Goal: Task Accomplishment & Management: Use online tool/utility

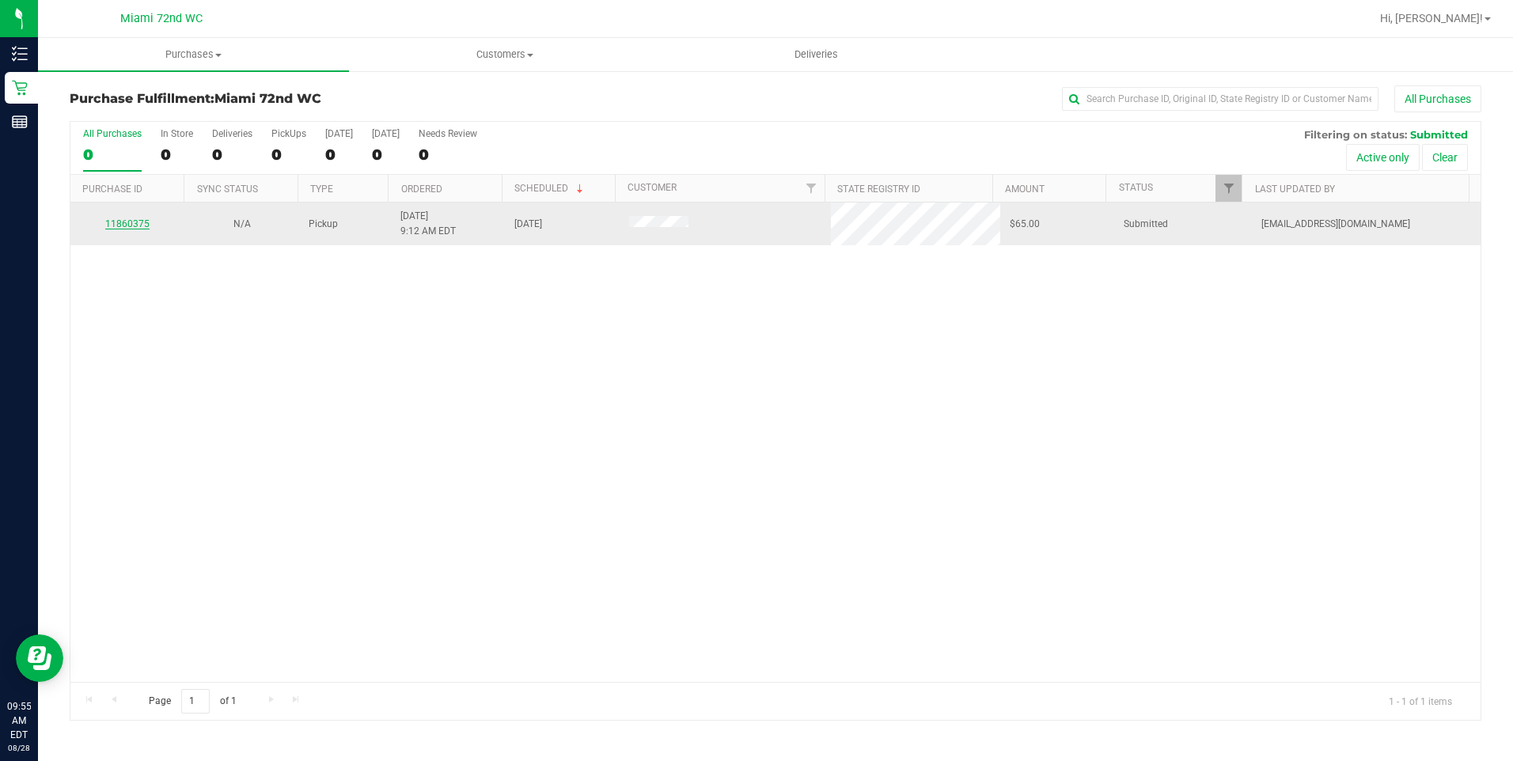
click at [135, 221] on link "11860375" at bounding box center [127, 223] width 44 height 11
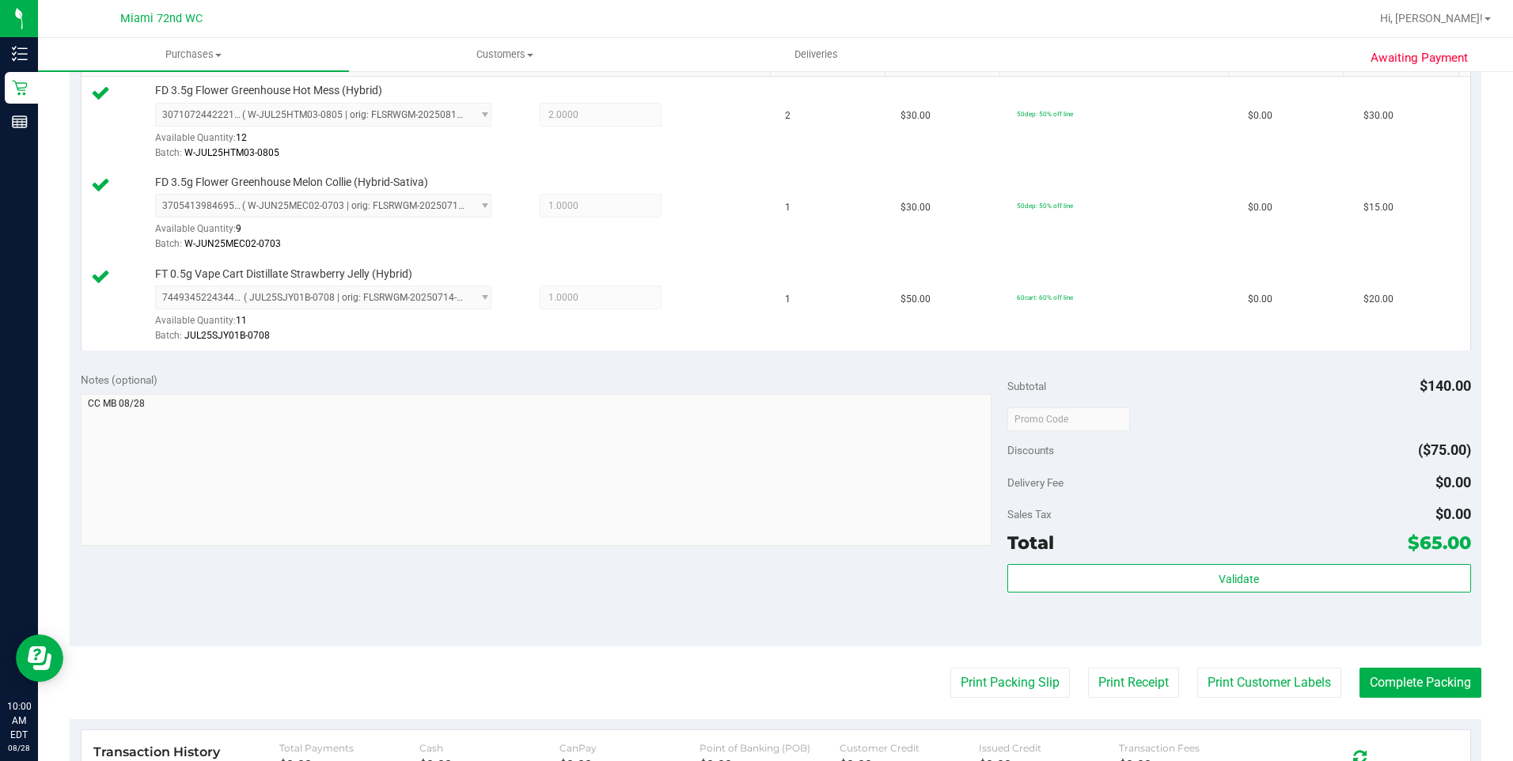
scroll to position [475, 0]
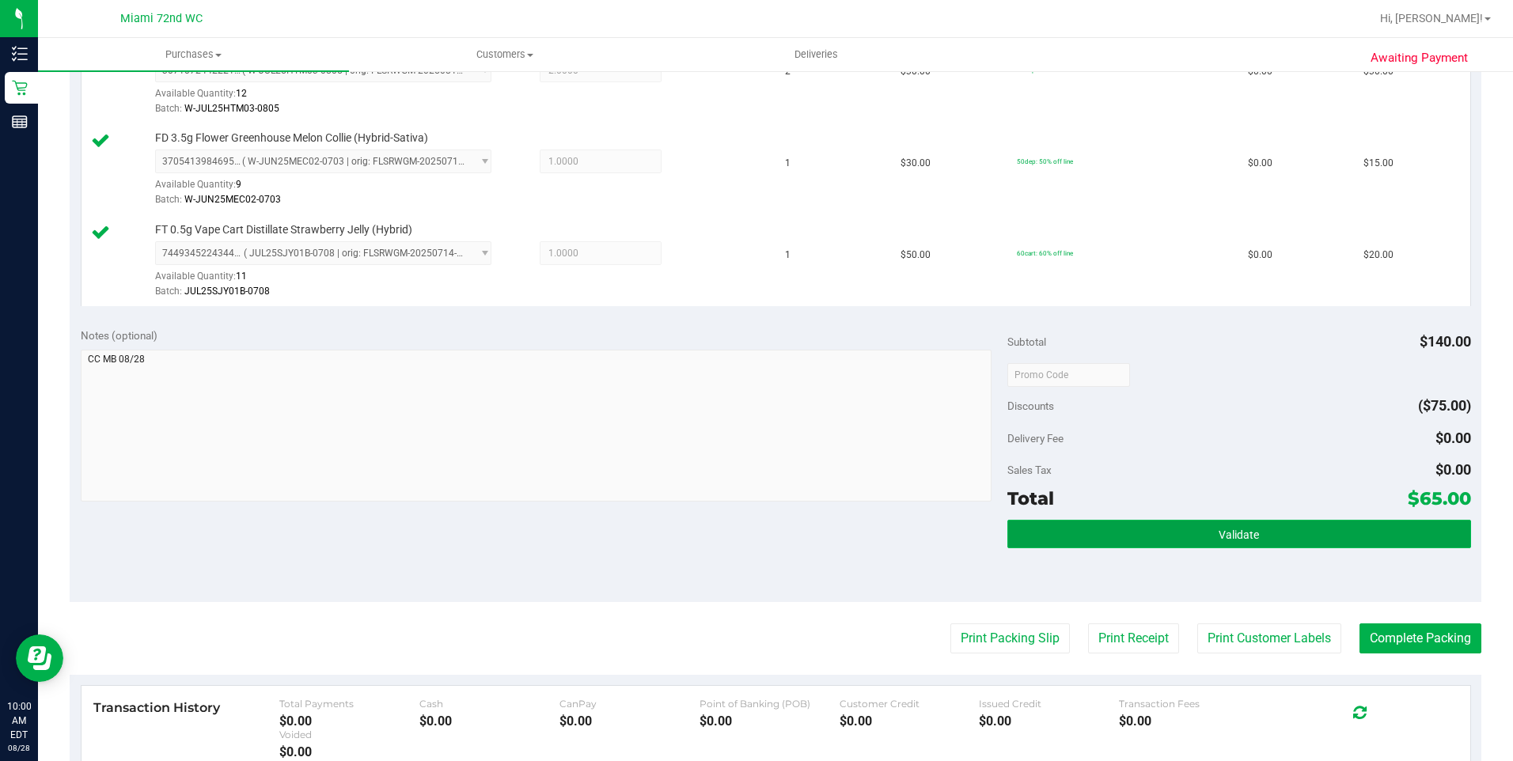
click at [1129, 537] on button "Validate" at bounding box center [1239, 534] width 464 height 28
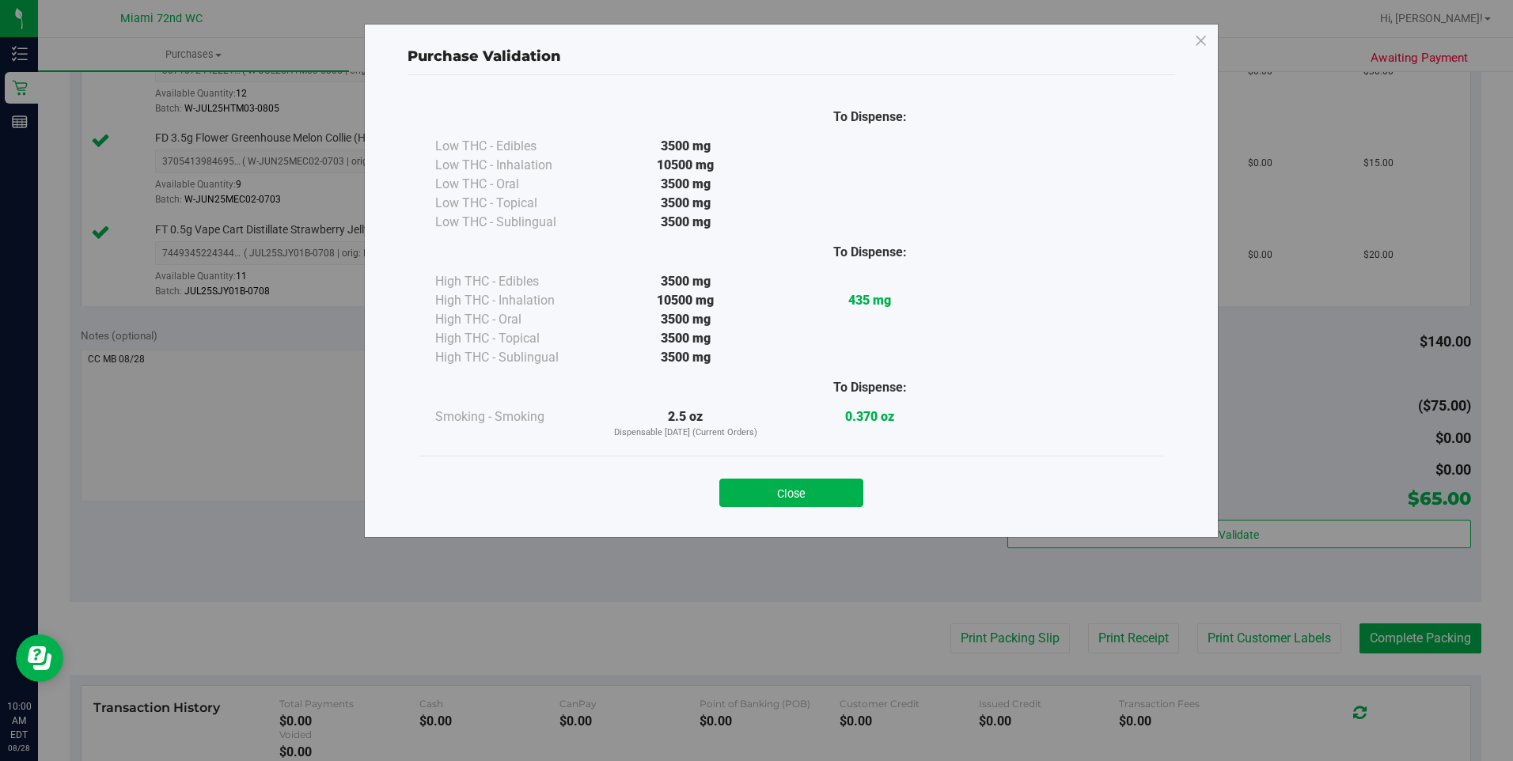
click at [870, 495] on div "Close" at bounding box center [791, 488] width 720 height 40
click at [854, 501] on button "Close" at bounding box center [791, 493] width 144 height 28
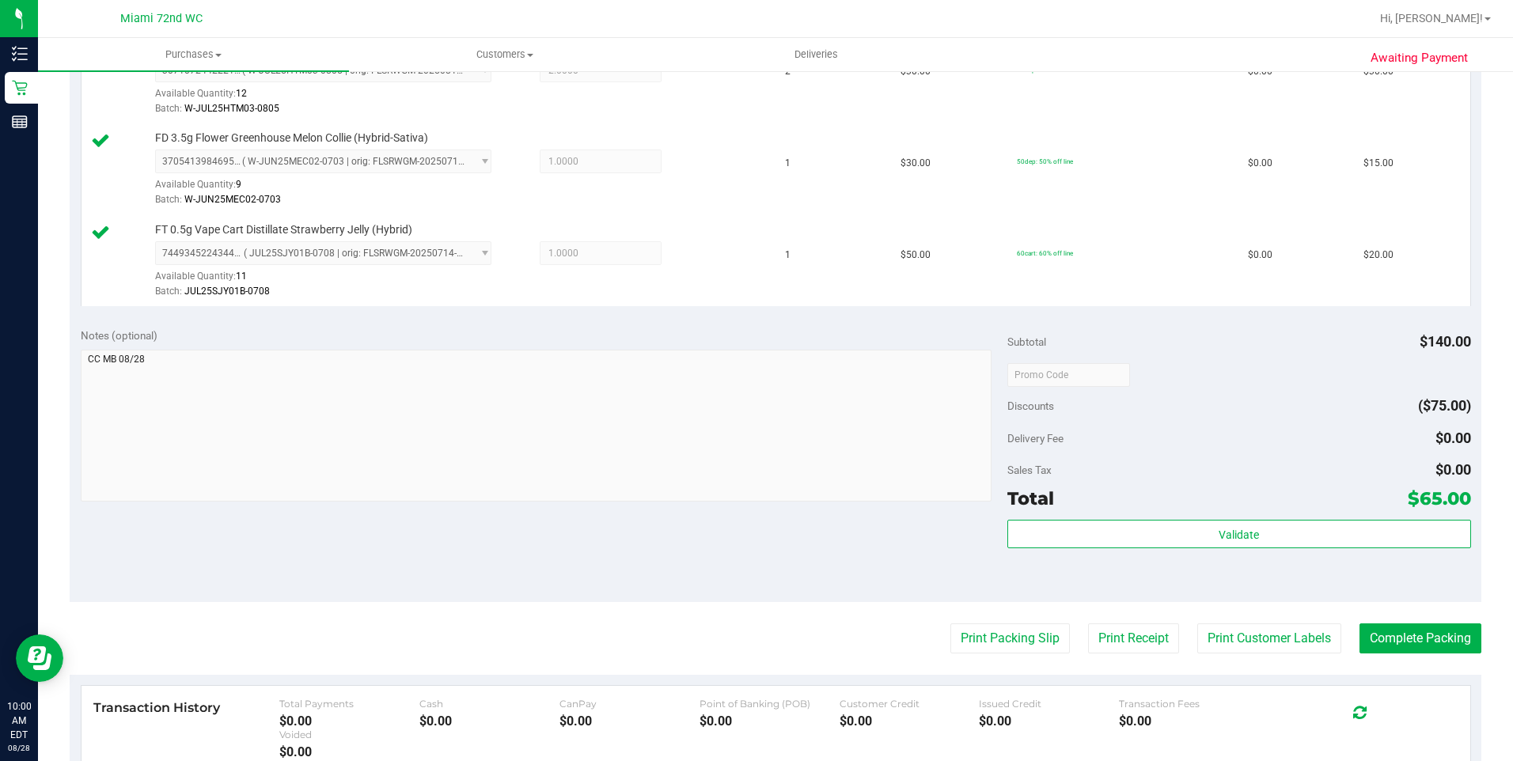
click at [941, 616] on purchase-details "Back Edit Purchase Cancel Purchase View Profile # 11860375 BioTrack ID: - Submi…" at bounding box center [775, 291] width 1411 height 1360
click at [941, 618] on purchase-details "Back Edit Purchase Cancel Purchase View Profile # 11860375 BioTrack ID: - Submi…" at bounding box center [775, 291] width 1411 height 1360
click at [970, 637] on button "Print Packing Slip" at bounding box center [1009, 638] width 119 height 30
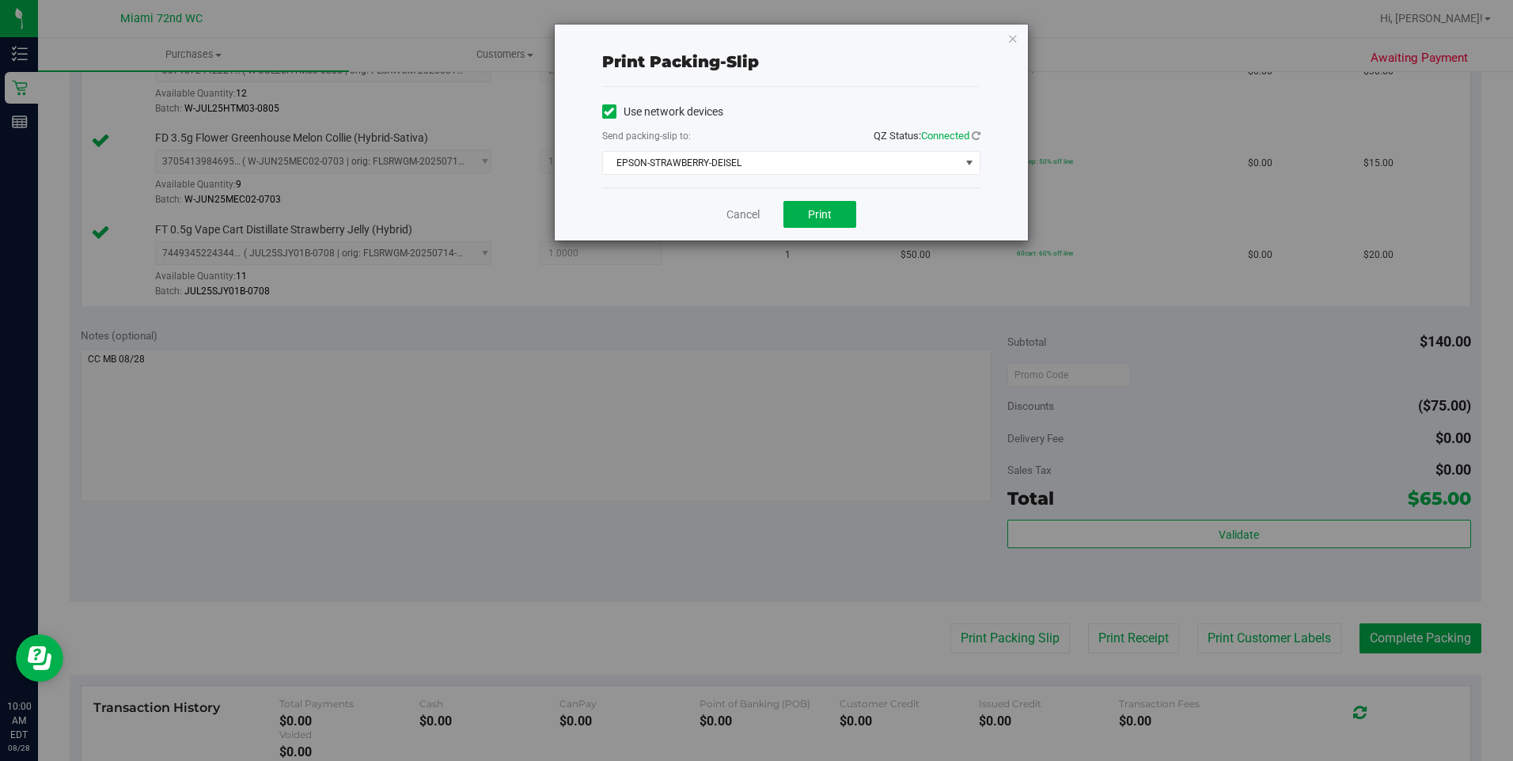
click at [823, 199] on div "Cancel Print" at bounding box center [791, 214] width 378 height 53
click at [823, 211] on span "Print" at bounding box center [820, 214] width 24 height 13
click at [1007, 41] on icon "button" at bounding box center [1012, 37] width 11 height 19
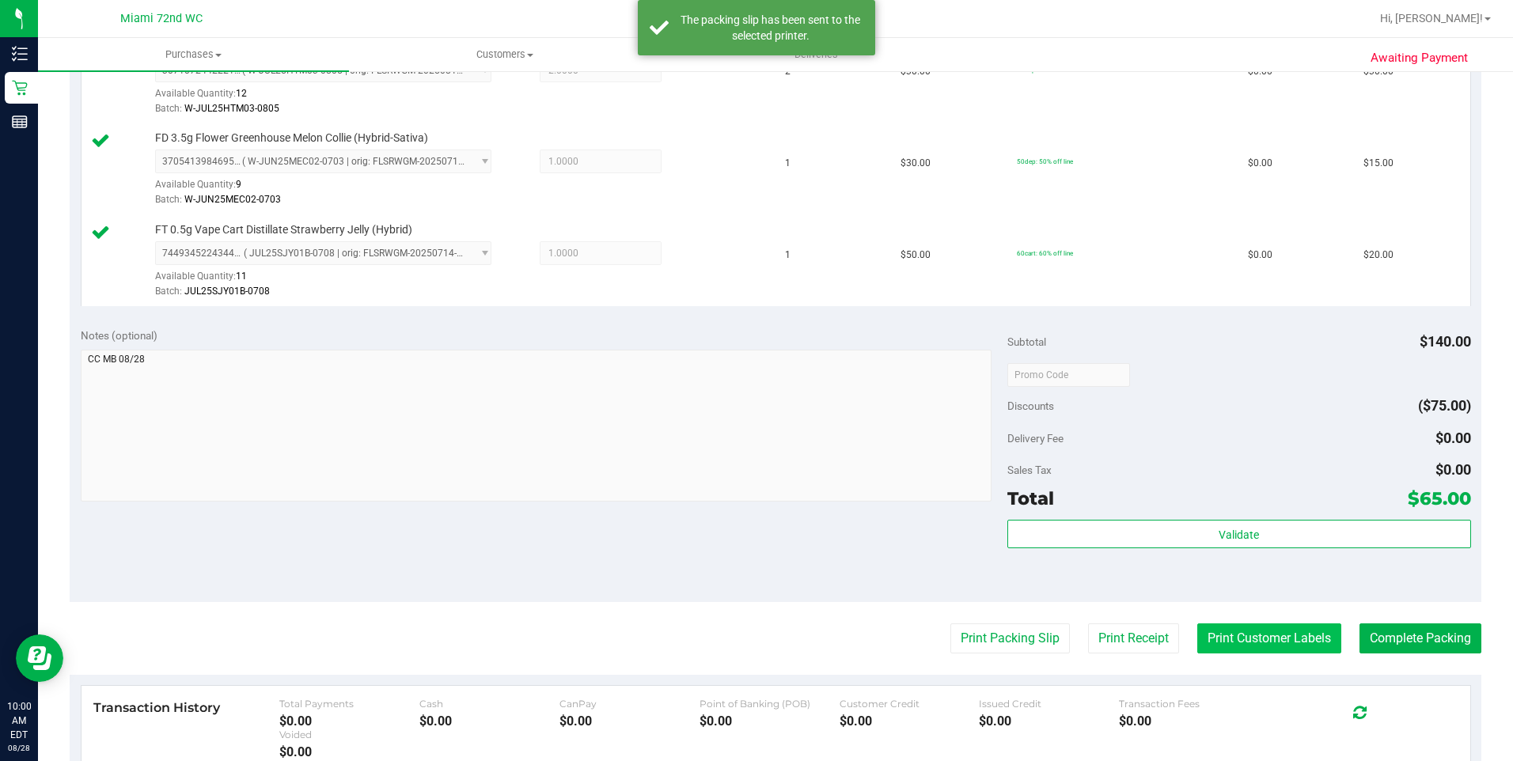
click at [1230, 633] on button "Print Customer Labels" at bounding box center [1269, 638] width 144 height 30
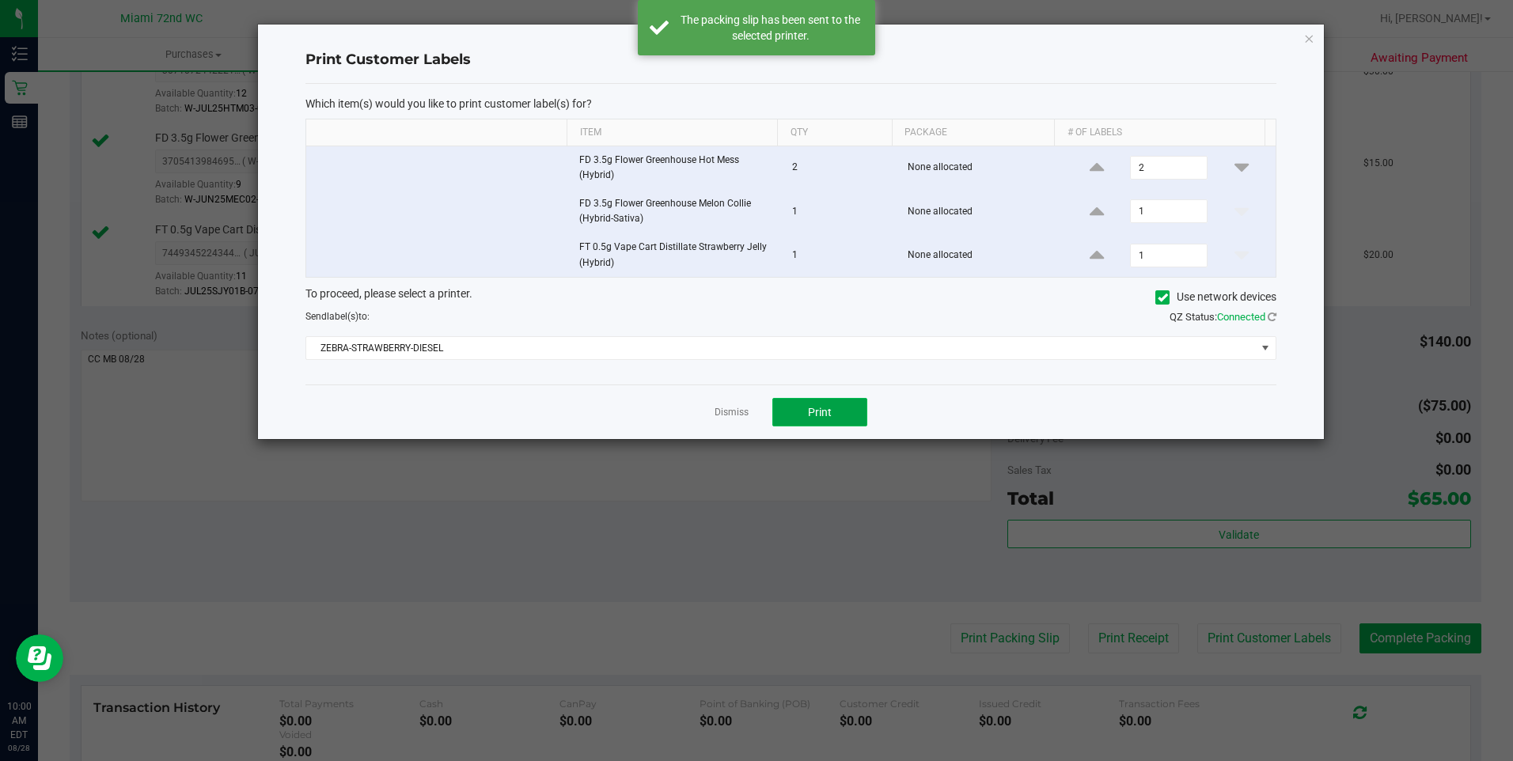
click at [782, 401] on button "Print" at bounding box center [819, 412] width 95 height 28
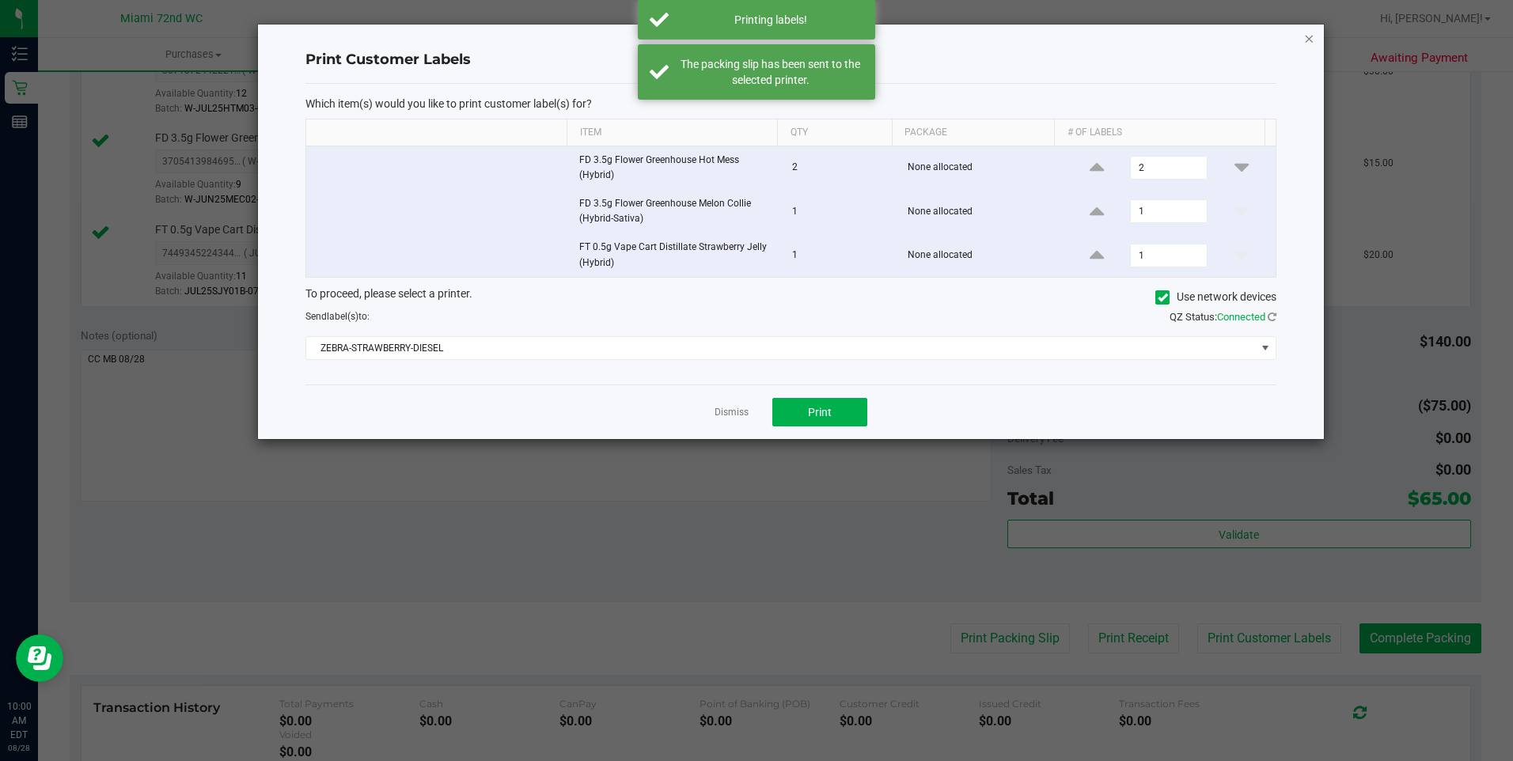
click at [1307, 32] on icon "button" at bounding box center [1308, 37] width 11 height 19
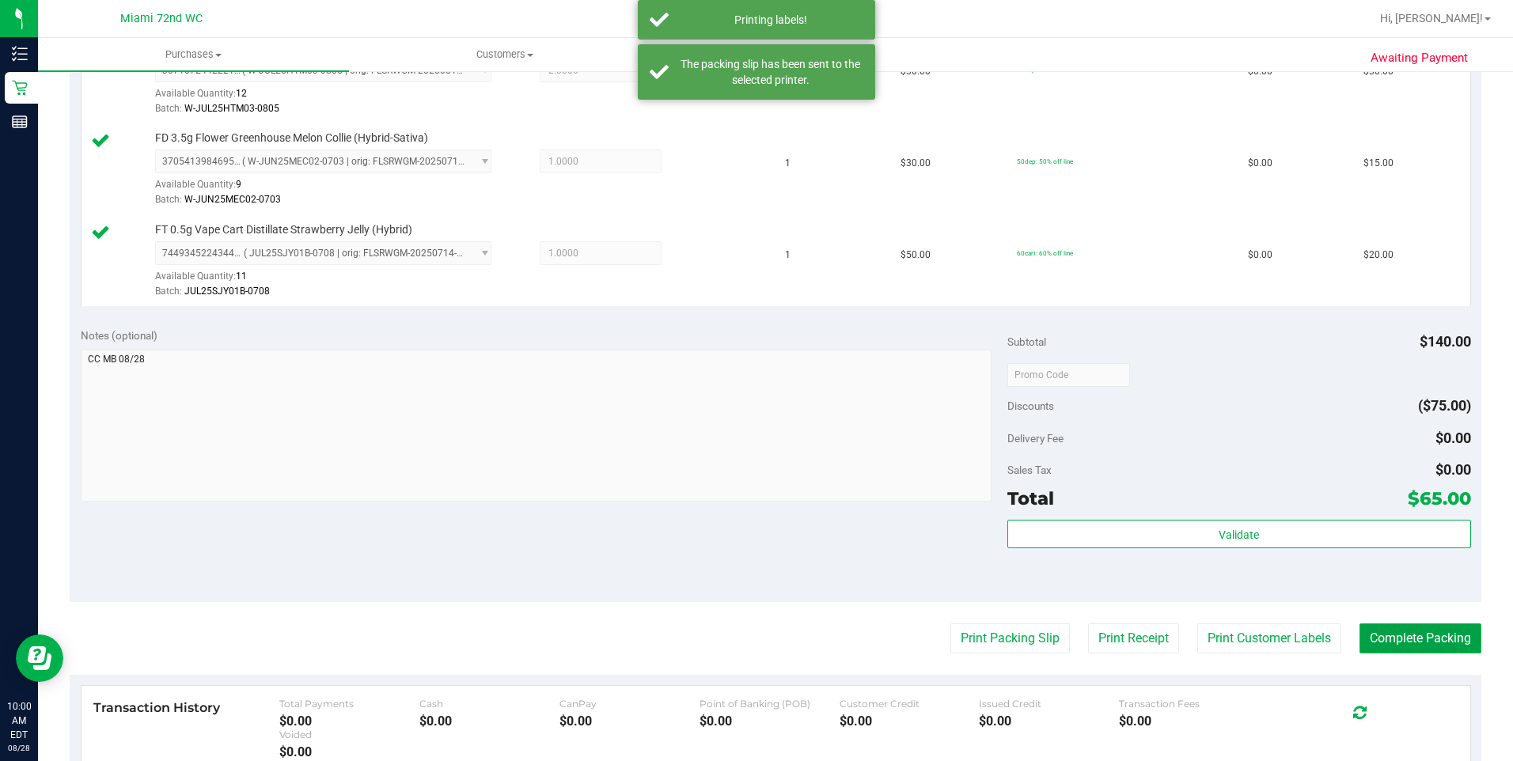
click at [1452, 643] on button "Complete Packing" at bounding box center [1420, 638] width 122 height 30
